Goal: Transaction & Acquisition: Purchase product/service

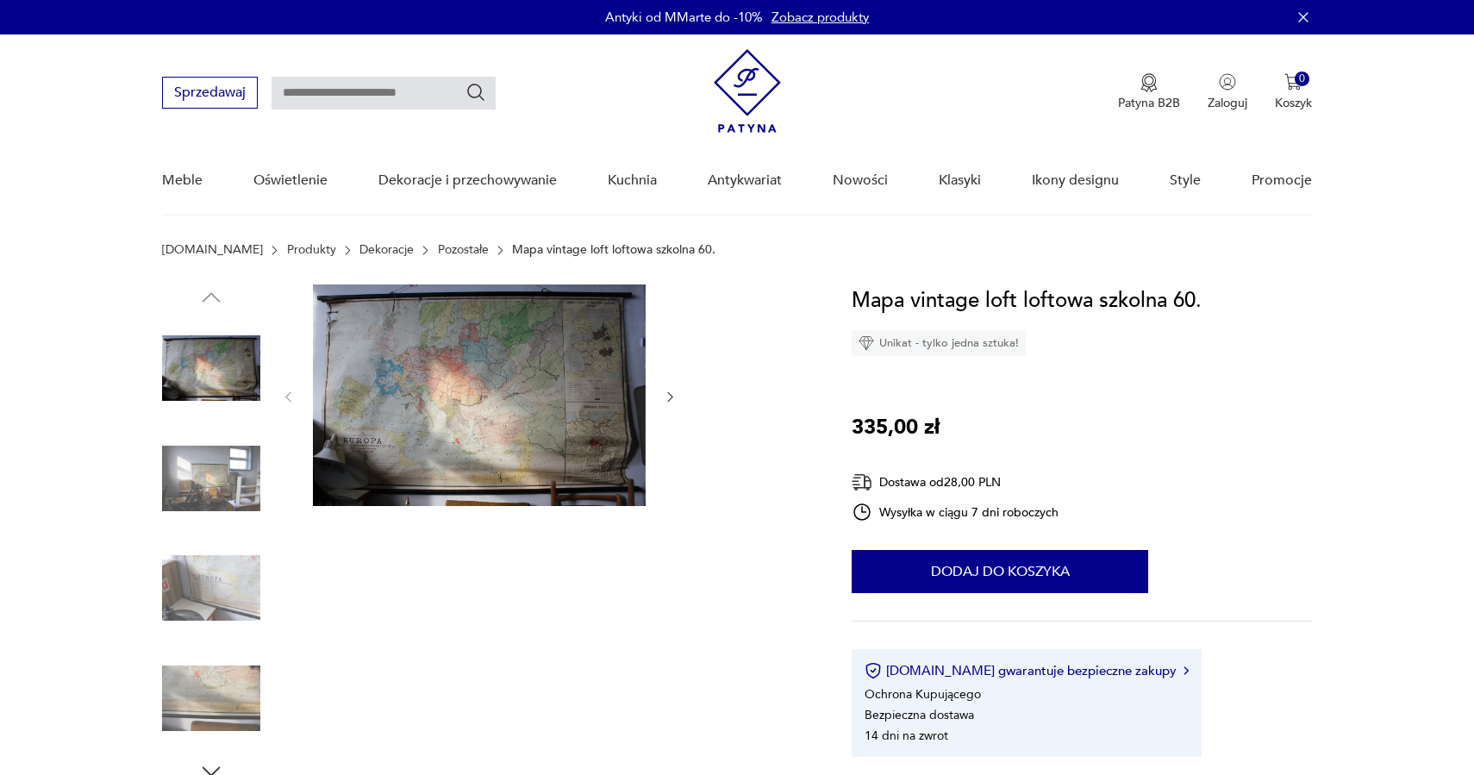
click at [669, 385] on div at bounding box center [479, 396] width 397 height 225
click at [677, 395] on icon "button" at bounding box center [670, 397] width 15 height 15
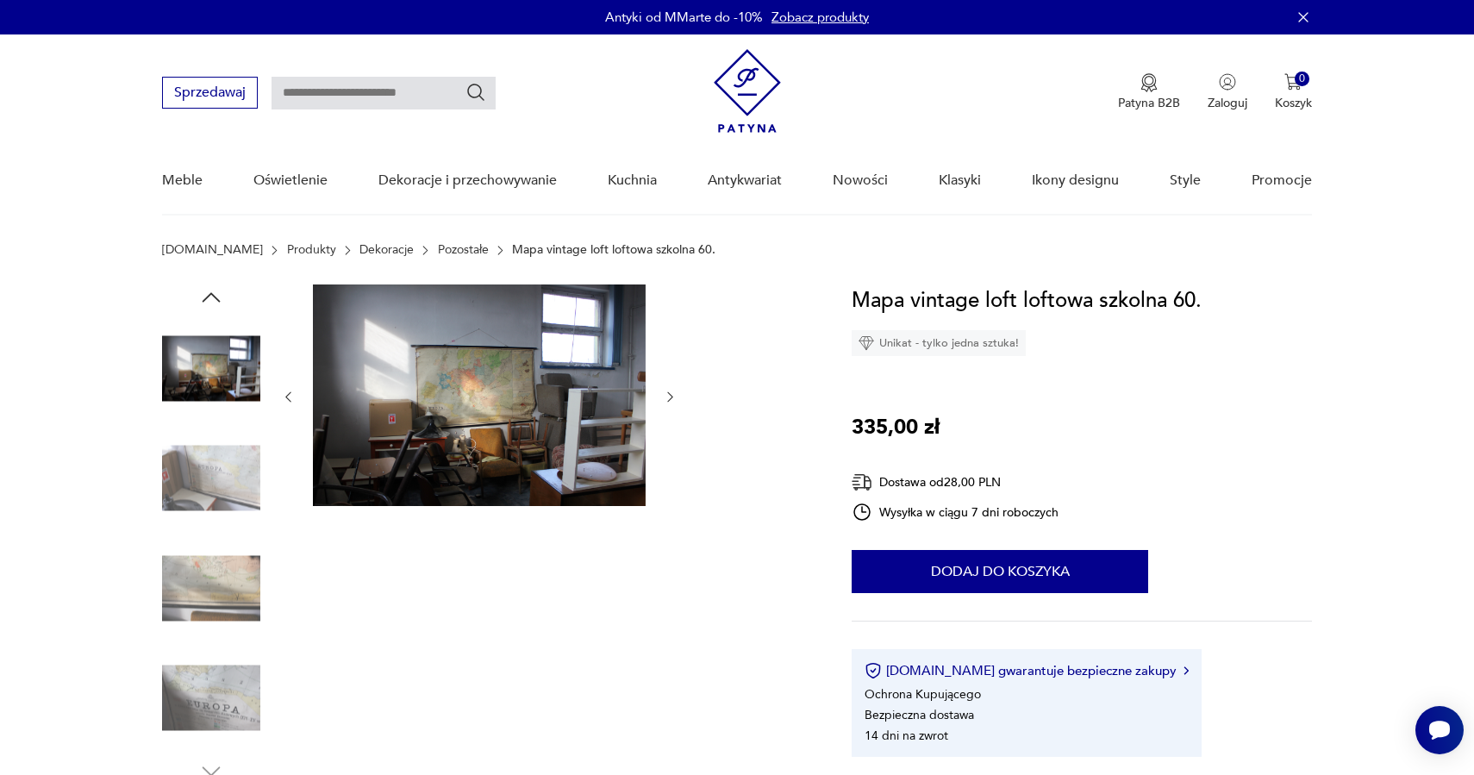
click at [677, 395] on icon "button" at bounding box center [670, 397] width 15 height 15
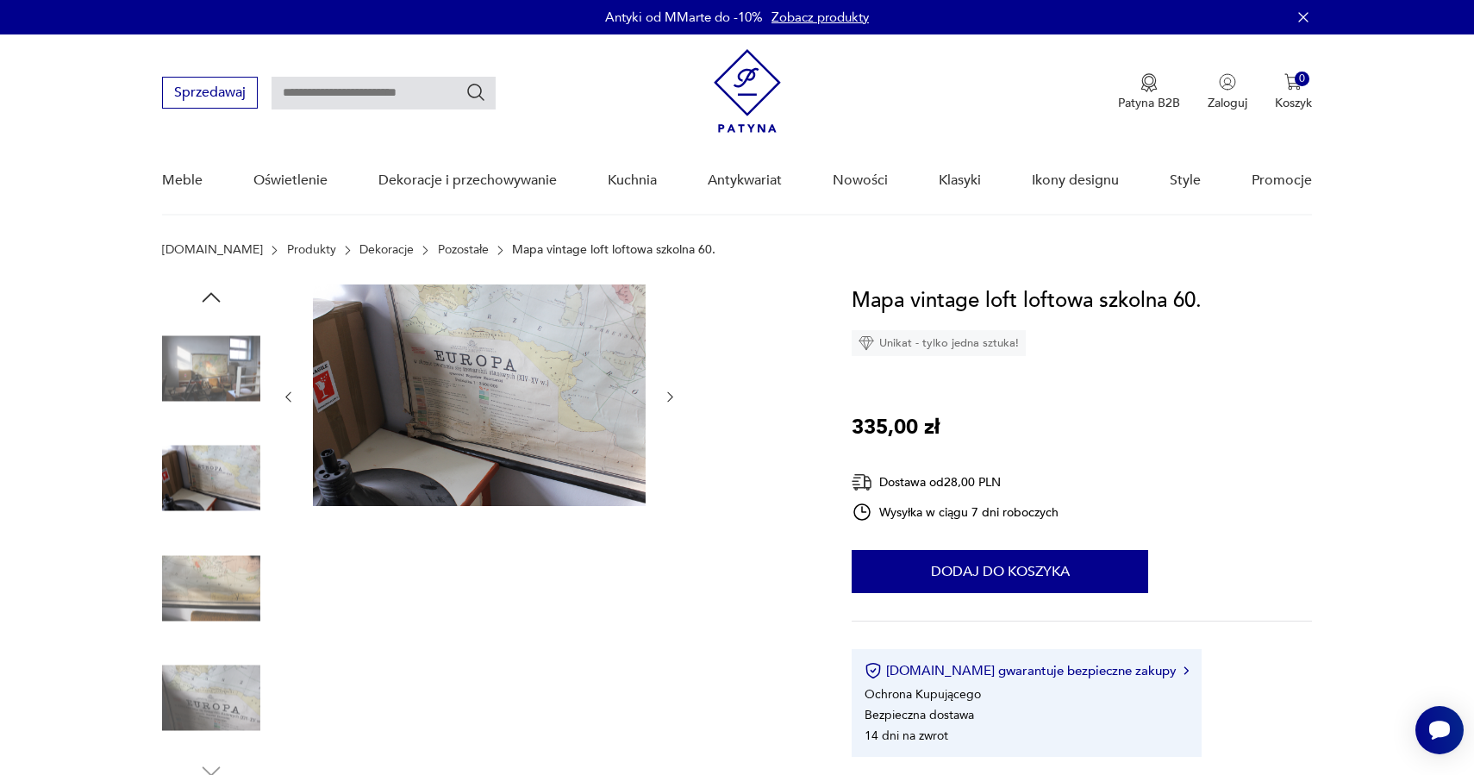
click at [677, 395] on icon "button" at bounding box center [670, 397] width 15 height 15
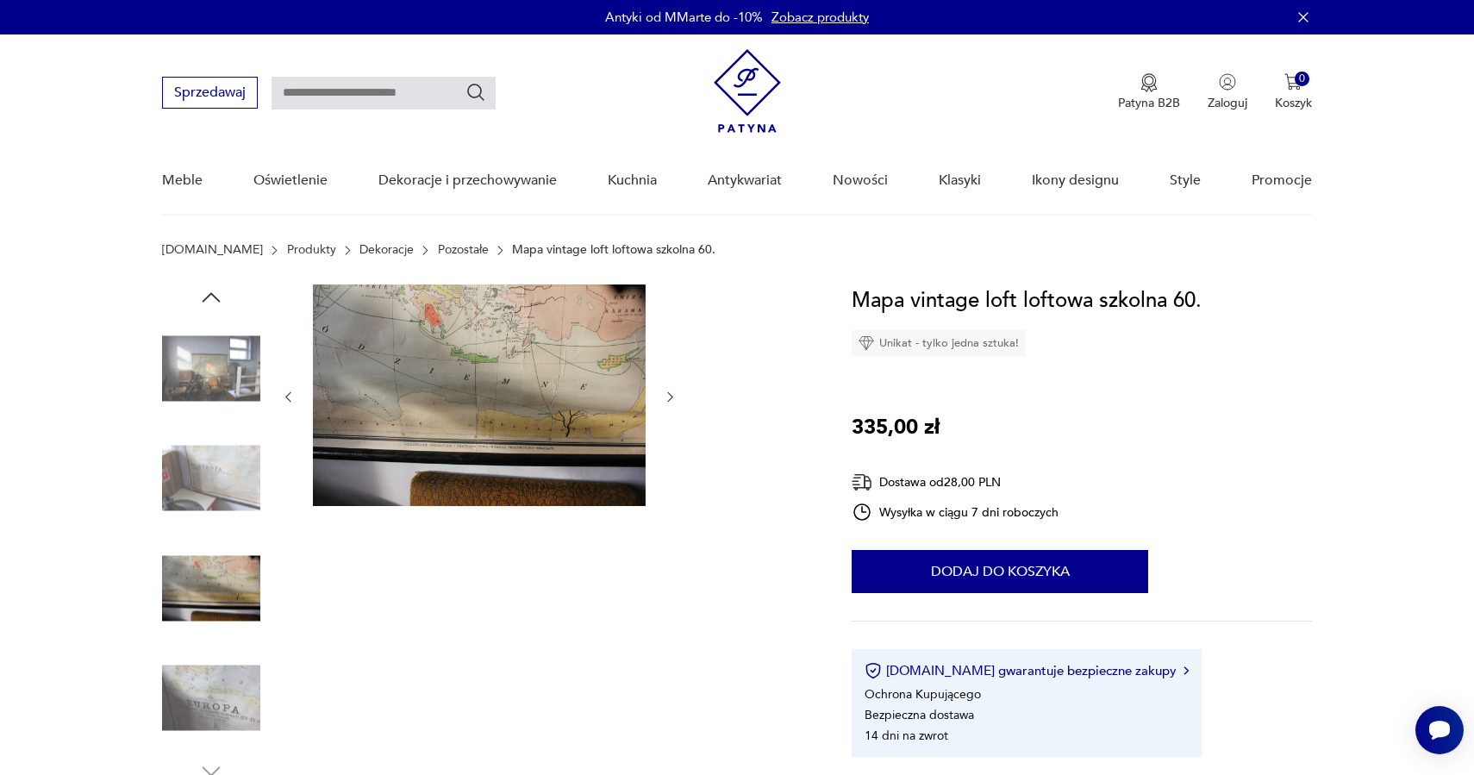
click at [677, 395] on icon "button" at bounding box center [670, 397] width 15 height 15
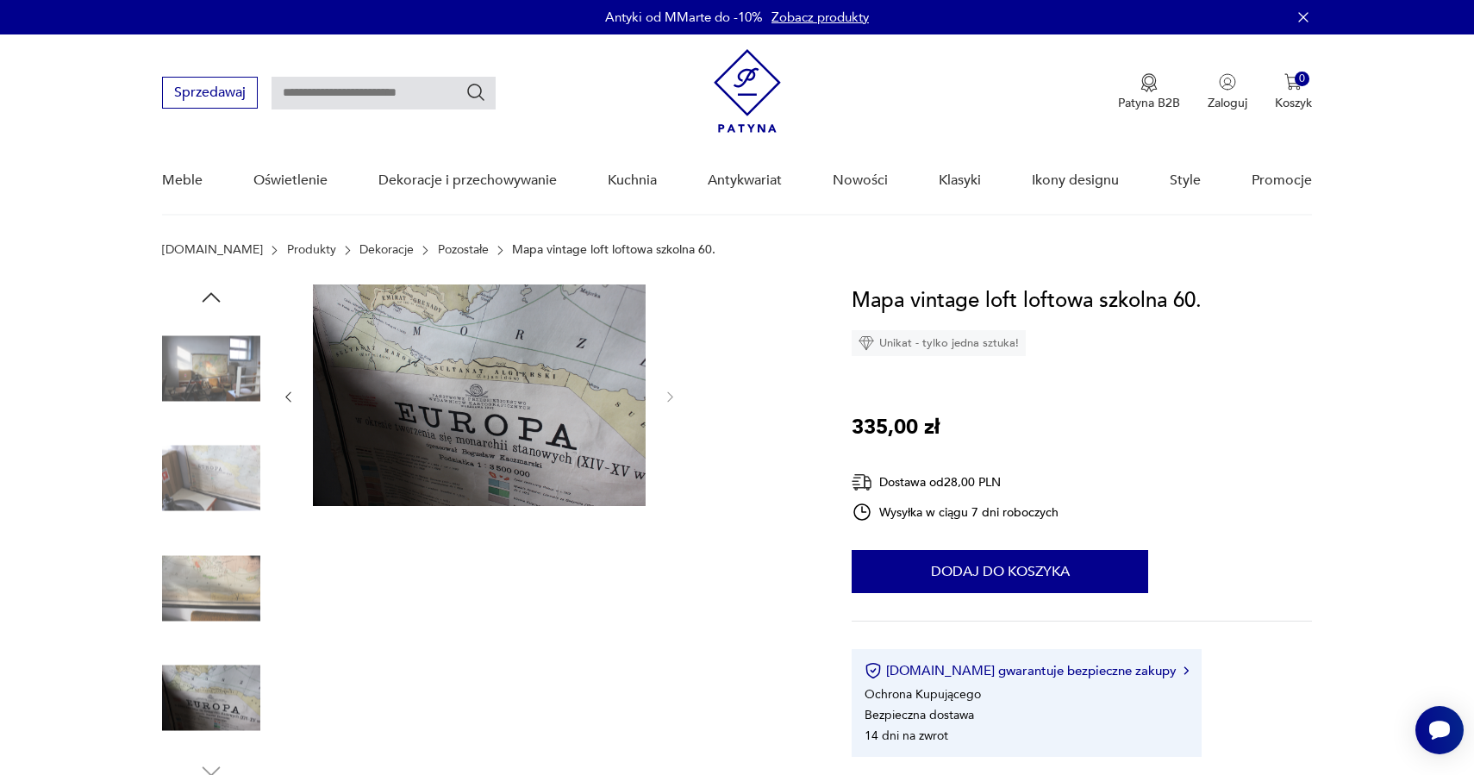
click at [222, 378] on img at bounding box center [211, 368] width 98 height 98
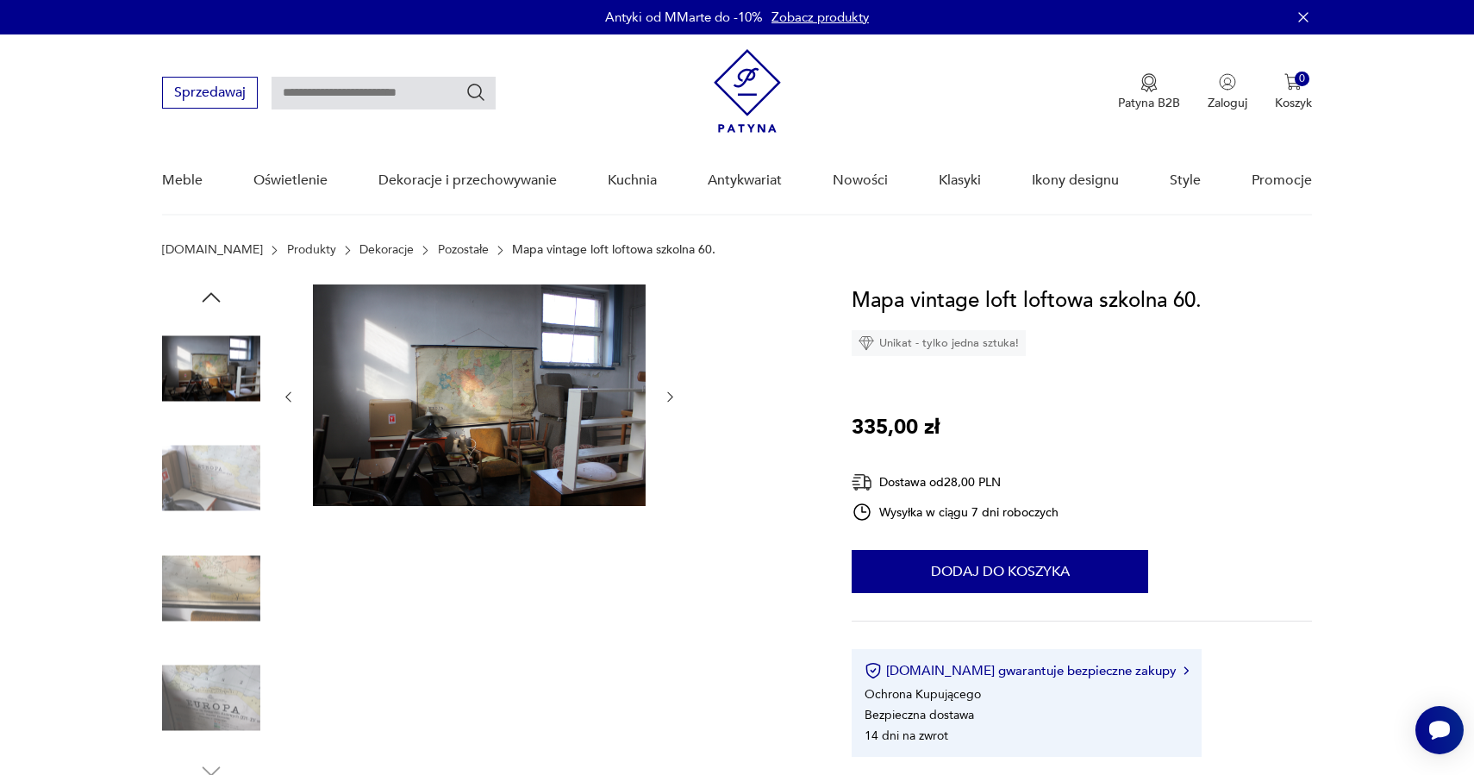
click at [403, 102] on input "text" at bounding box center [384, 93] width 224 height 33
type input "****"
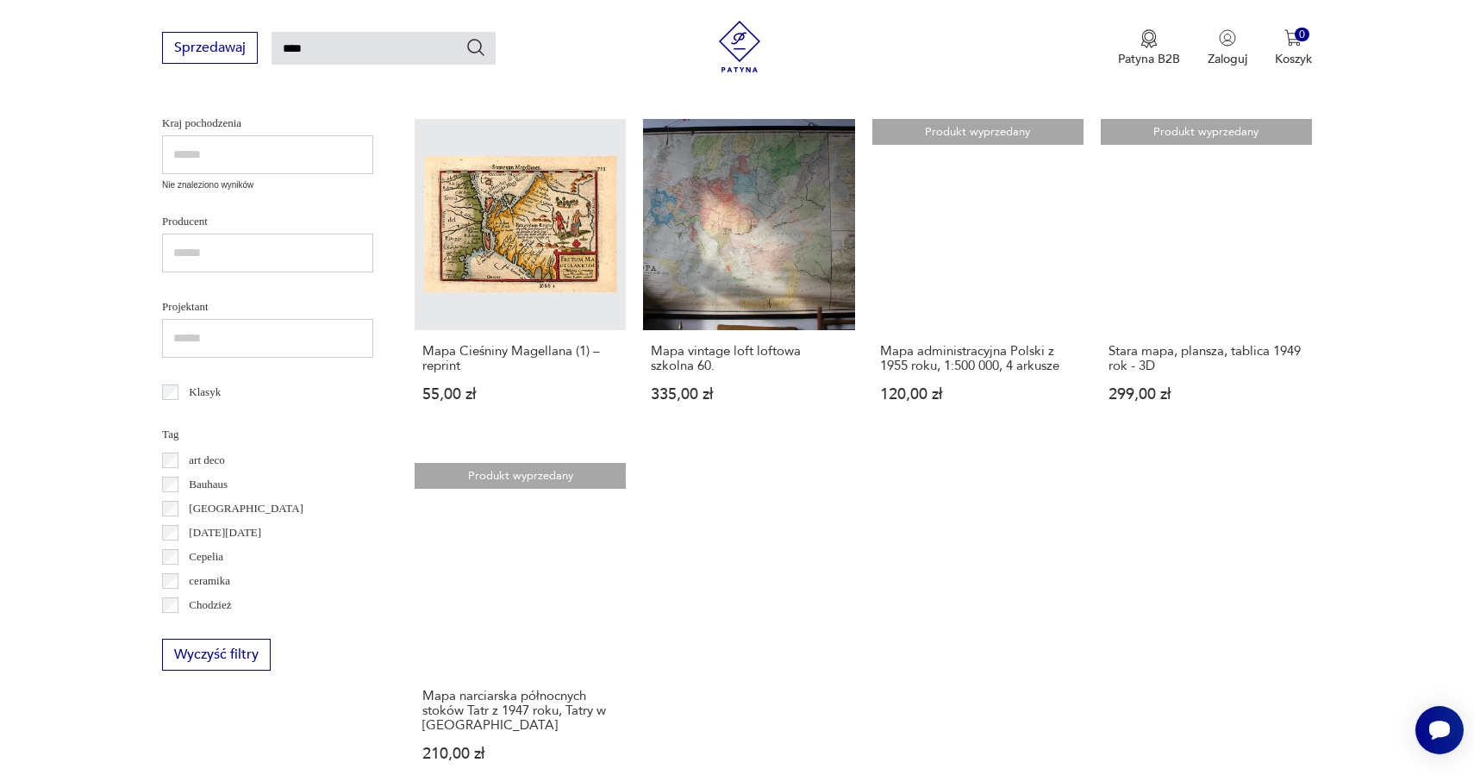
scroll to position [627, 0]
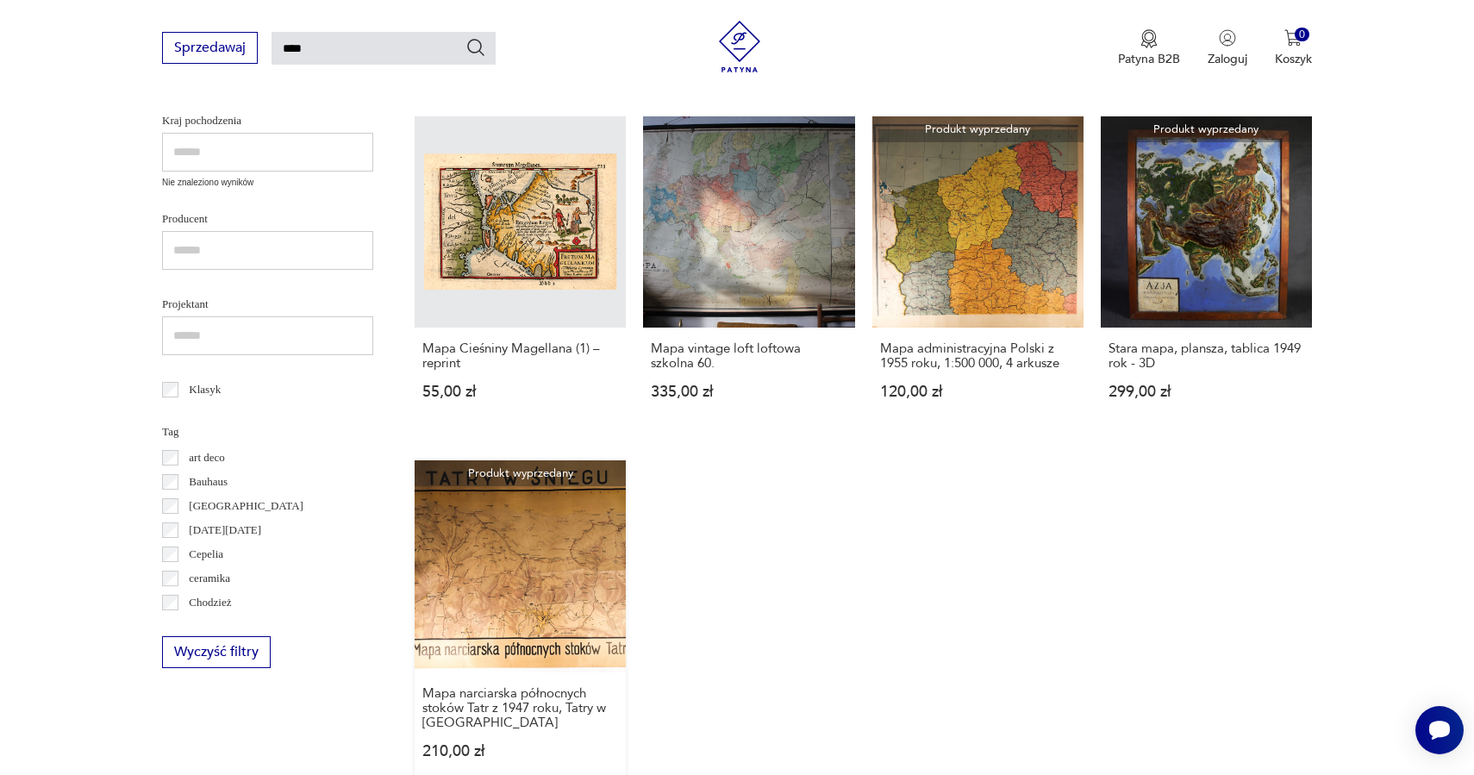
click at [561, 565] on link "Produkt wyprzedany Mapa narciarska północnych stoków Tatr z 1947 roku, Tatry w …" at bounding box center [520, 625] width 211 height 331
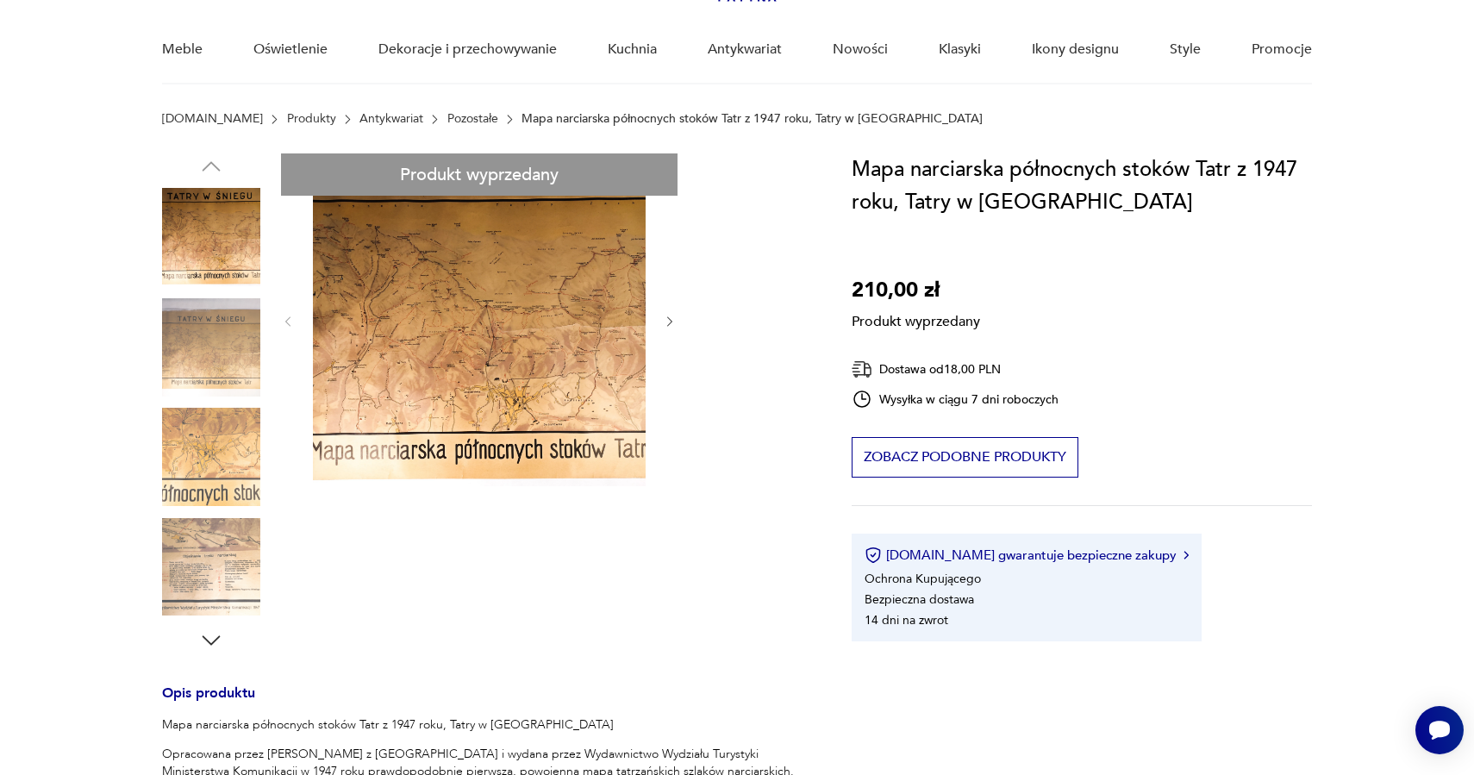
click at [683, 312] on div "Produkt wyprzedany Opis produktu Mapa narciarska północnych stoków Tatr z 1947 …" at bounding box center [486, 670] width 648 height 1034
click at [678, 321] on div "Produkt wyprzedany Opis produktu Mapa narciarska północnych stoków Tatr z 1947 …" at bounding box center [486, 670] width 648 height 1034
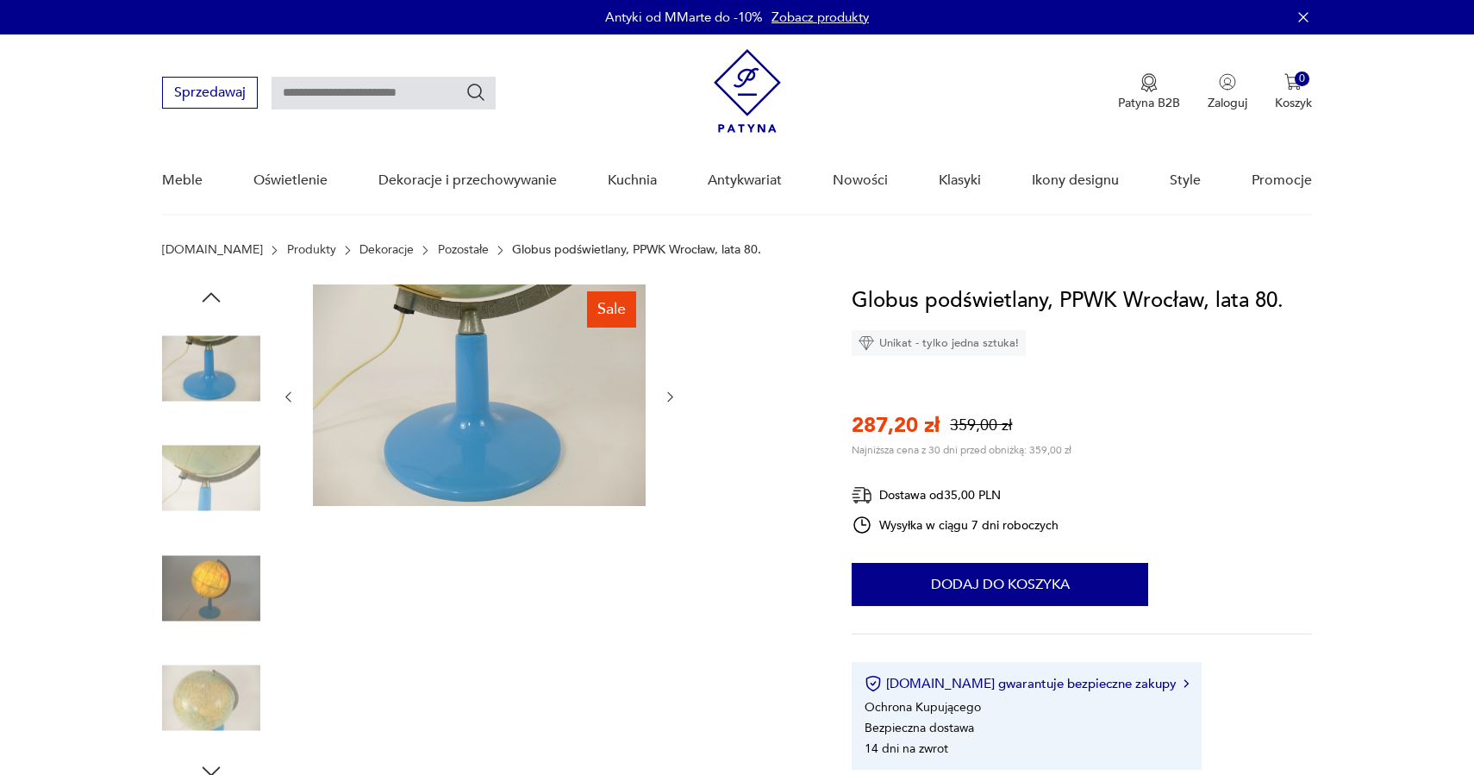
click at [672, 406] on div at bounding box center [479, 396] width 397 height 225
click at [672, 397] on icon "button" at bounding box center [670, 397] width 15 height 15
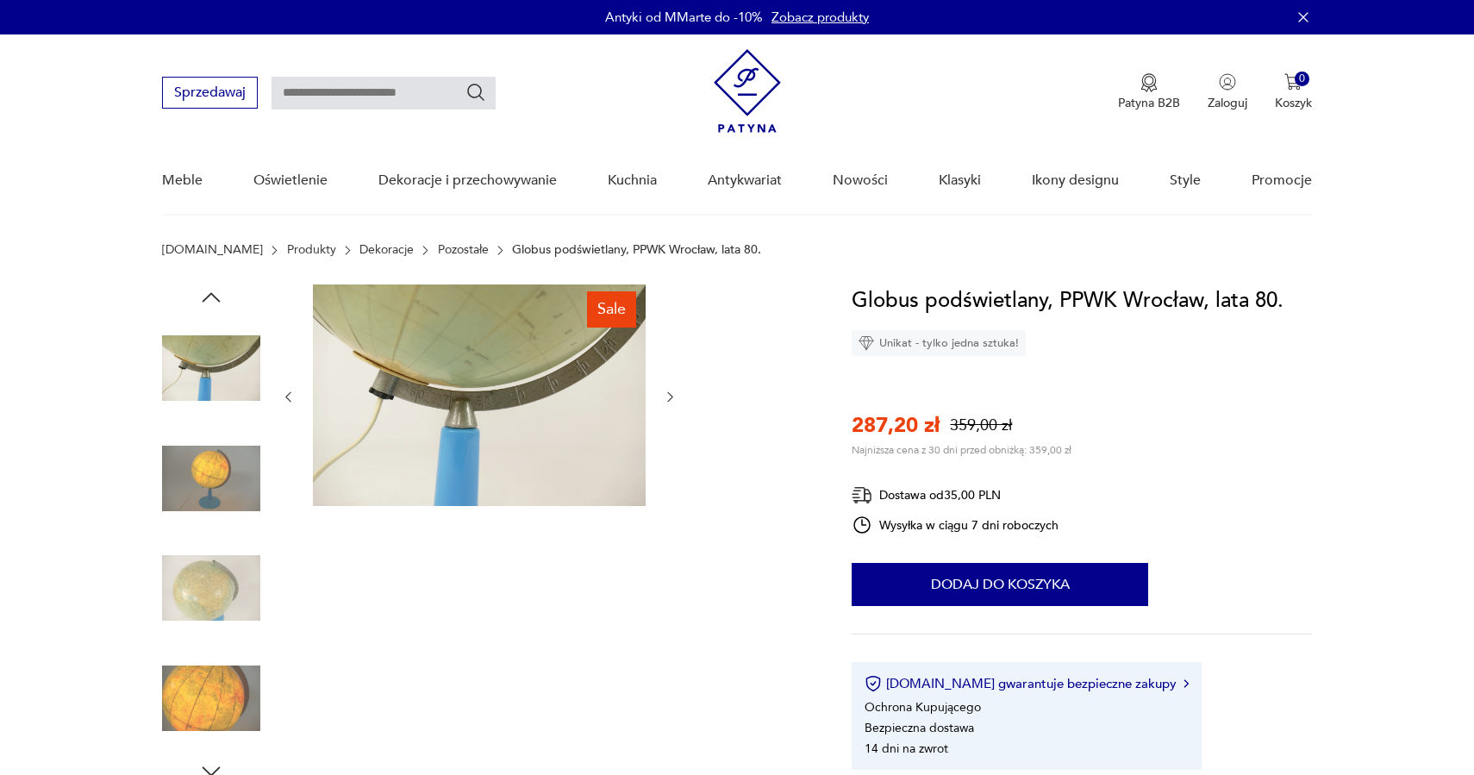
click at [672, 397] on icon "button" at bounding box center [670, 397] width 15 height 15
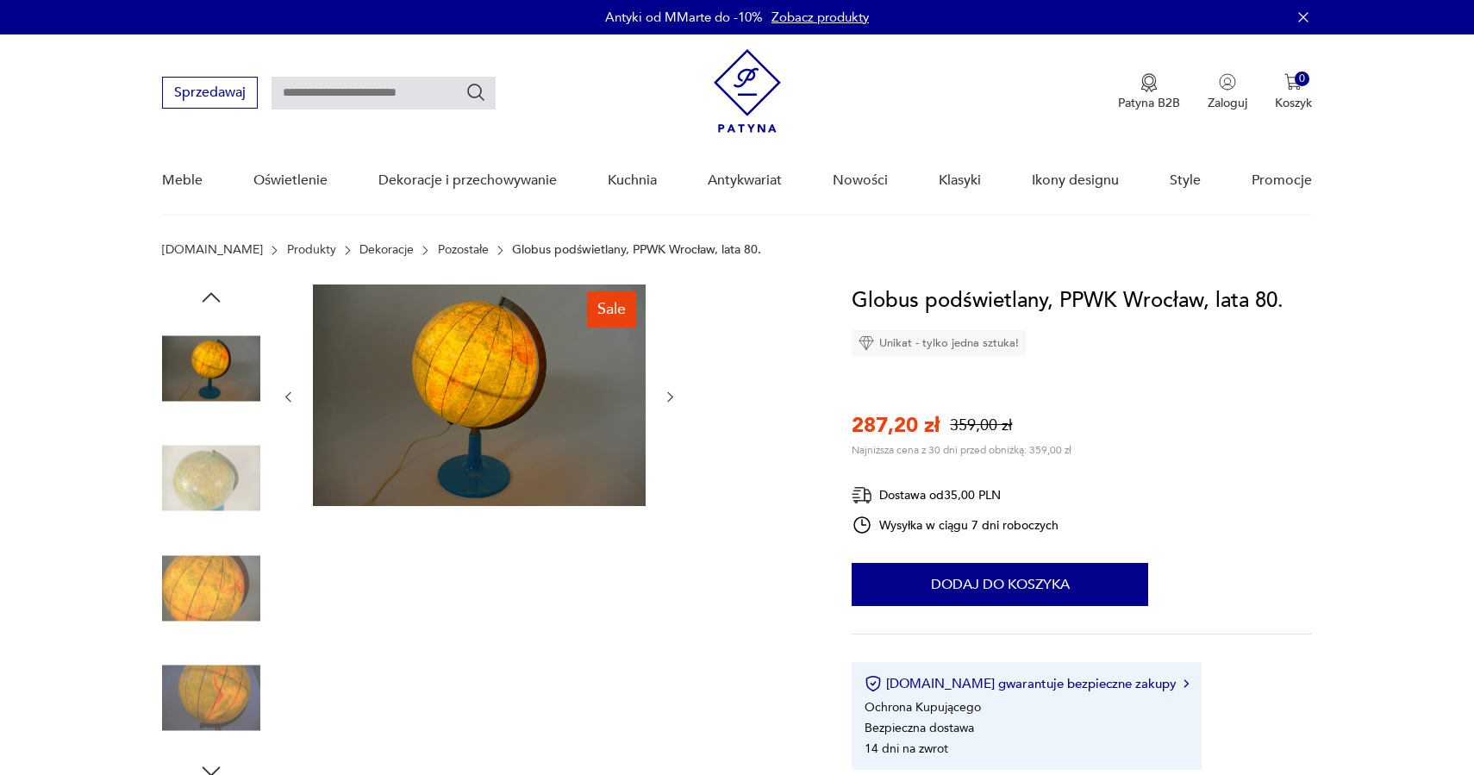
click at [672, 397] on icon "button" at bounding box center [670, 397] width 15 height 15
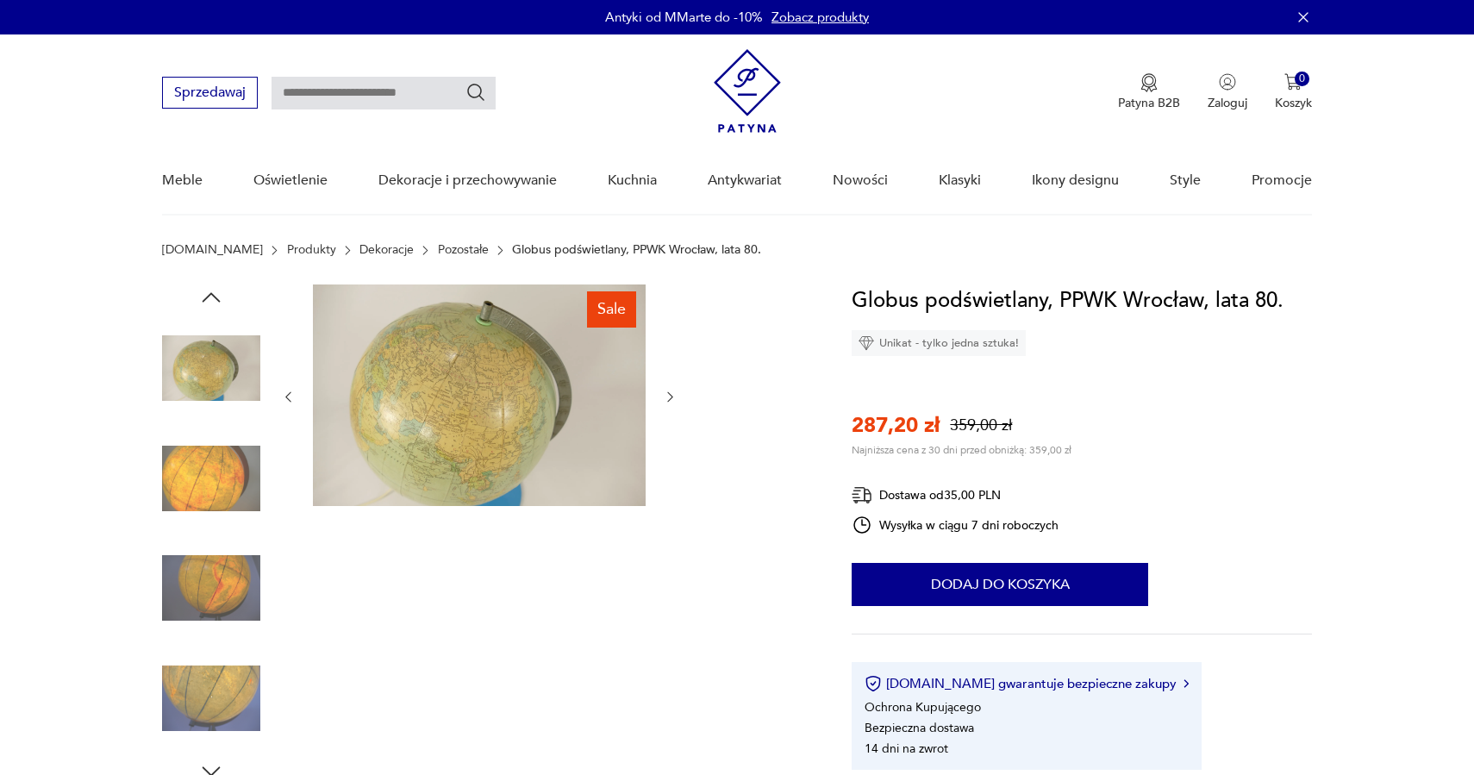
click at [672, 397] on icon "button" at bounding box center [670, 397] width 15 height 15
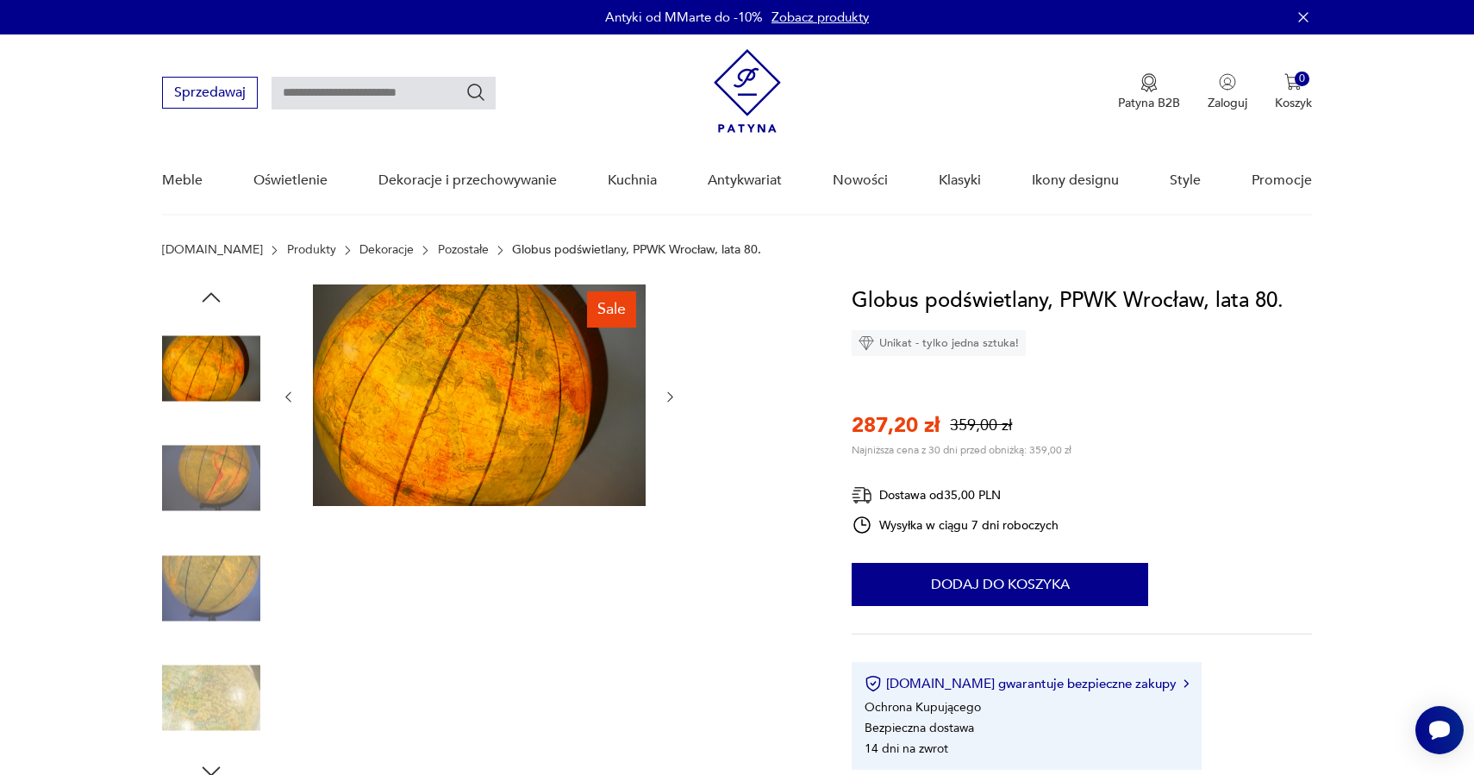
click at [672, 397] on icon "button" at bounding box center [670, 397] width 15 height 15
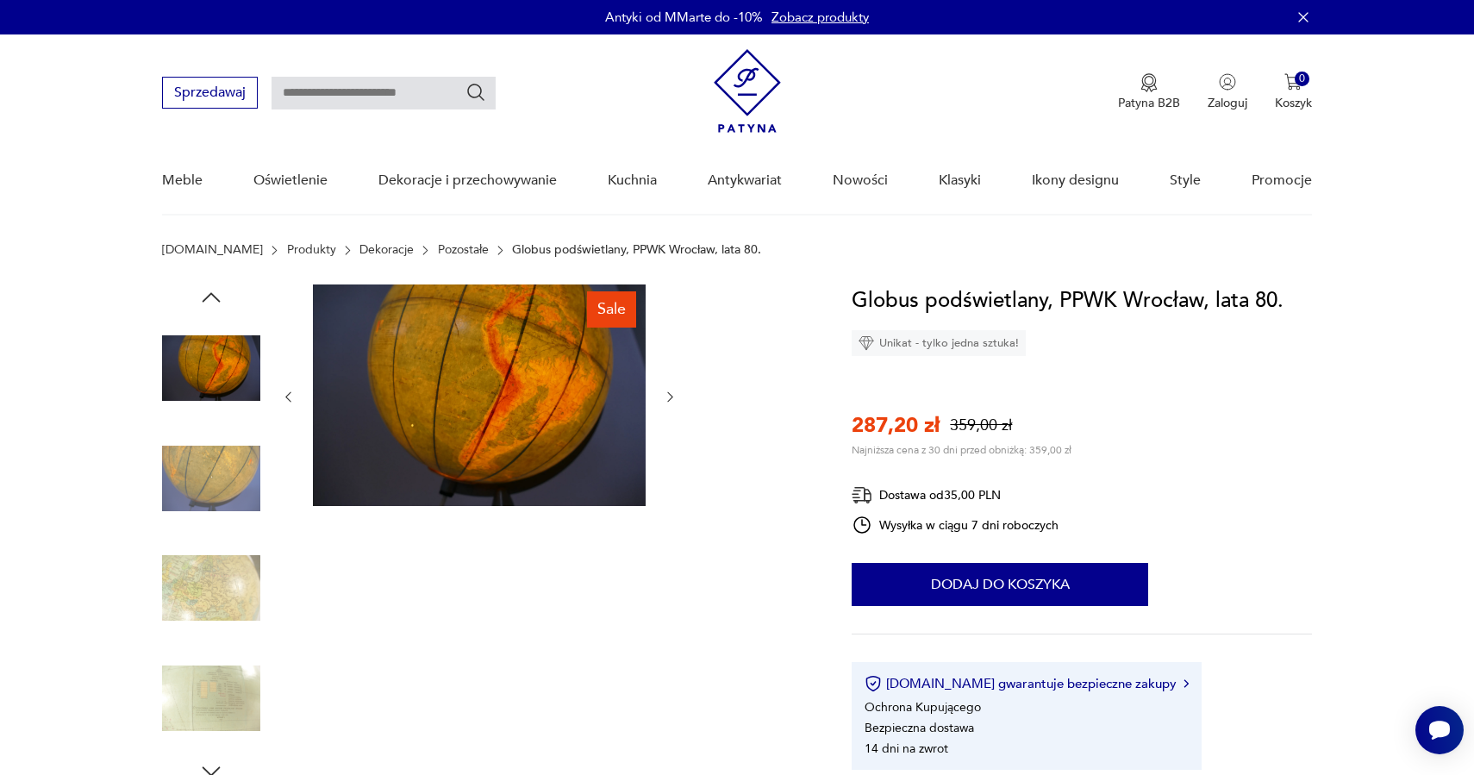
click at [672, 397] on icon "button" at bounding box center [670, 397] width 15 height 15
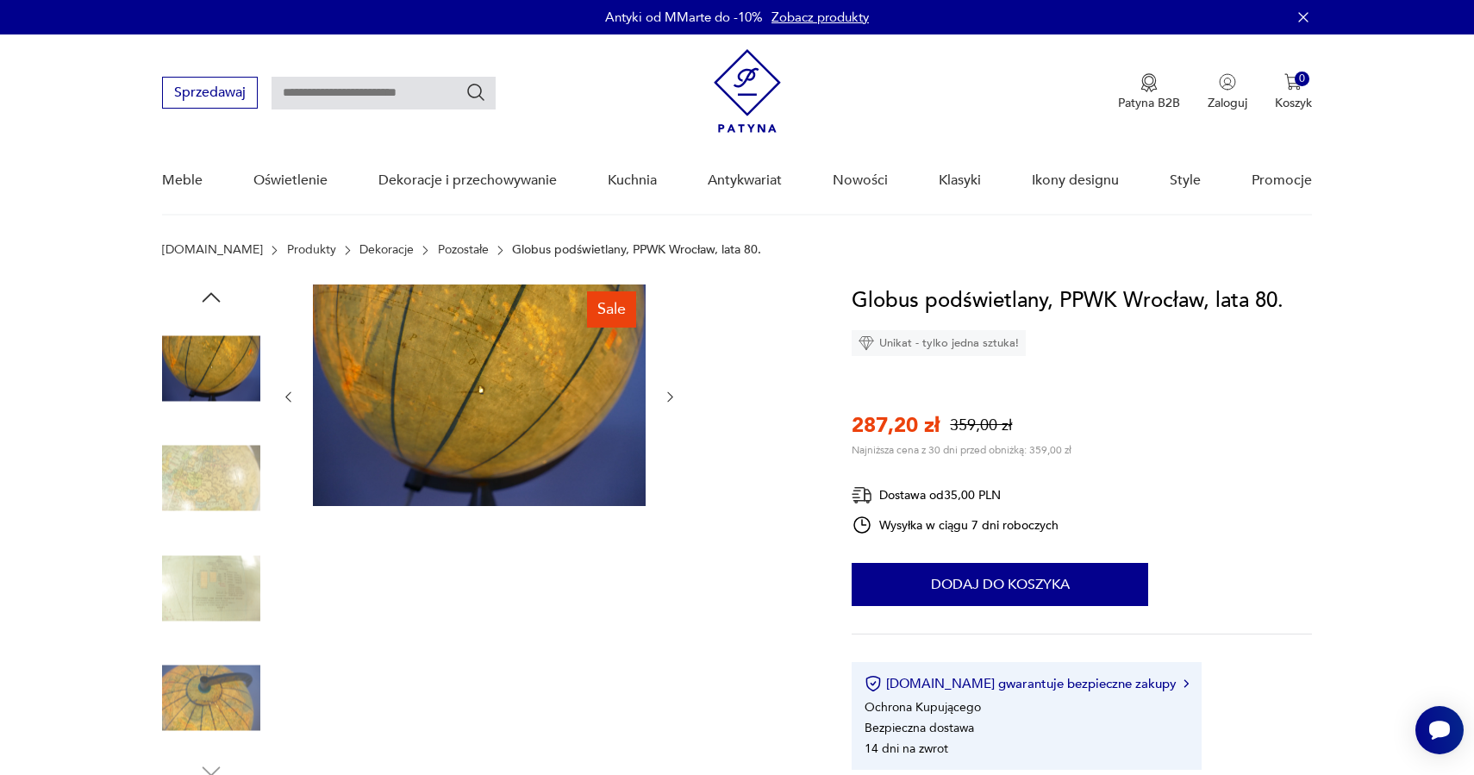
click at [672, 397] on icon "button" at bounding box center [670, 397] width 15 height 15
